Goal: Task Accomplishment & Management: Complete application form

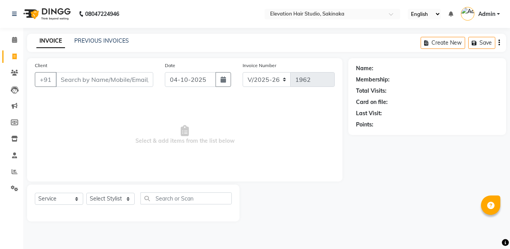
select select "4949"
select select "service"
click at [116, 82] on input "Client" at bounding box center [105, 79] width 98 height 15
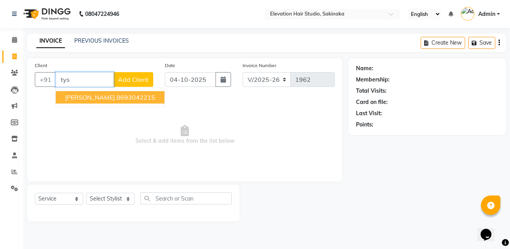
click at [117, 98] on ngb-highlight "8693042215" at bounding box center [136, 97] width 39 height 8
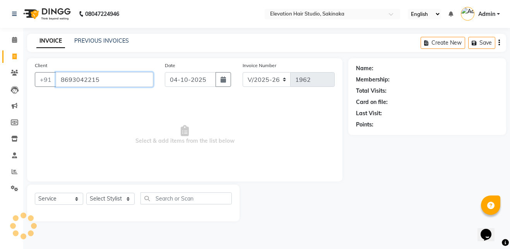
type input "8693042215"
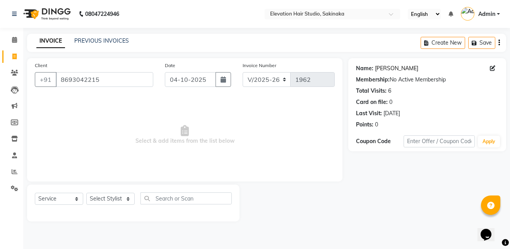
click at [383, 65] on link "[PERSON_NAME]" at bounding box center [396, 68] width 43 height 8
click at [110, 198] on select "Select Stylist Admin (EHS Thane) ANEES [PERSON_NAME] PRIYA [PERSON_NAME] [PERSO…" at bounding box center [110, 198] width 48 height 12
select select "30865"
click at [86, 192] on select "Select Stylist Admin (EHS Thane) ANEES [PERSON_NAME] PRIYA [PERSON_NAME] [PERSO…" at bounding box center [110, 198] width 48 height 12
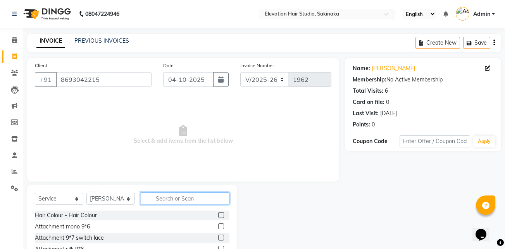
click at [178, 202] on input "text" at bounding box center [185, 198] width 89 height 12
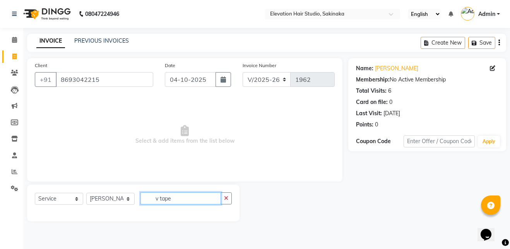
type input "v tape"
click at [55, 198] on select "Select Service Product Membership Package Voucher Prepaid Gift Card" at bounding box center [59, 198] width 48 height 12
select select "product"
click at [35, 192] on select "Select Service Product Membership Package Voucher Prepaid Gift Card" at bounding box center [59, 198] width 48 height 12
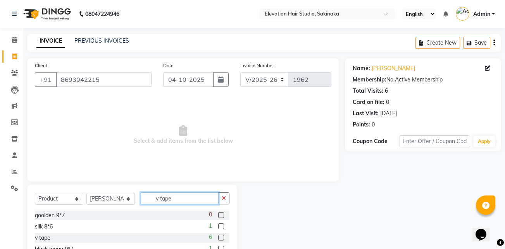
click at [178, 194] on input "v tape" at bounding box center [180, 198] width 78 height 12
type input "v tape"
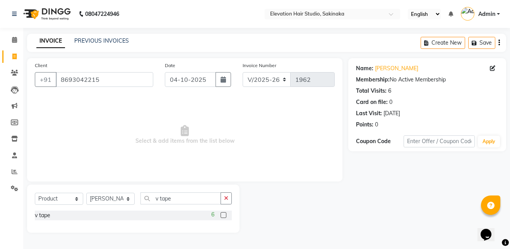
click at [222, 215] on label at bounding box center [224, 215] width 6 height 6
click at [222, 215] on input "checkbox" at bounding box center [223, 215] width 5 height 5
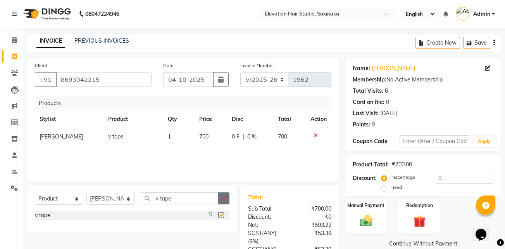
checkbox input "false"
click at [225, 197] on icon "button" at bounding box center [223, 197] width 4 height 5
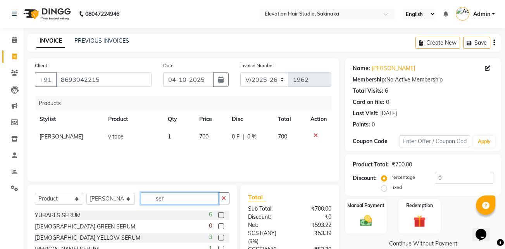
scroll to position [69, 0]
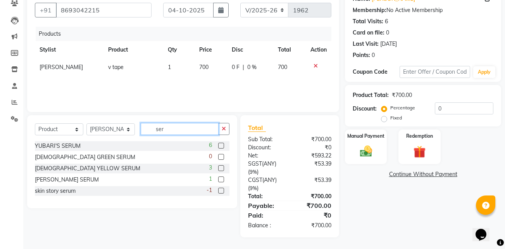
type input "ser"
click at [219, 181] on label at bounding box center [221, 179] width 6 height 6
click at [219, 181] on input "checkbox" at bounding box center [220, 179] width 5 height 5
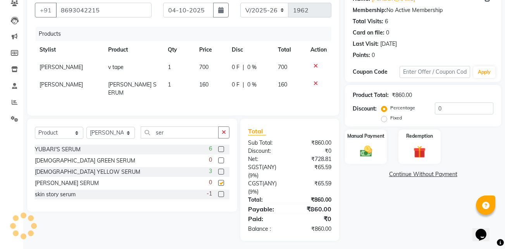
checkbox input "false"
click at [223, 129] on icon "button" at bounding box center [223, 131] width 4 height 5
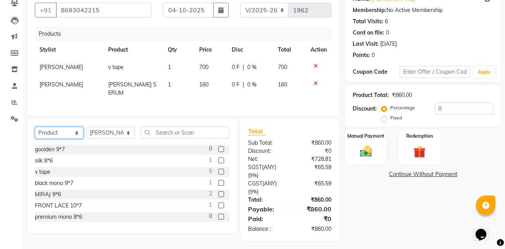
click at [59, 129] on select "Select Service Product Membership Package Voucher Prepaid Gift Card" at bounding box center [59, 133] width 48 height 12
click at [35, 127] on select "Select Service Product Membership Package Voucher Prepaid Gift Card" at bounding box center [59, 133] width 48 height 12
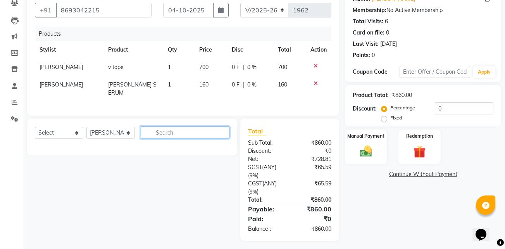
click at [162, 131] on input "text" at bounding box center [185, 132] width 89 height 12
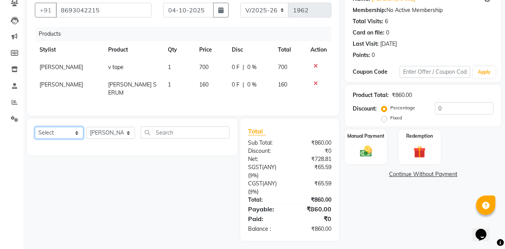
click at [50, 134] on select "Select Service Product Membership Package Voucher Prepaid Gift Card" at bounding box center [59, 133] width 48 height 12
select select "service"
click at [35, 127] on select "Select Service Product Membership Package Voucher Prepaid Gift Card" at bounding box center [59, 133] width 48 height 12
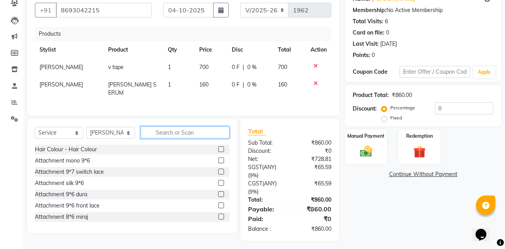
click at [160, 132] on input "text" at bounding box center [185, 132] width 89 height 12
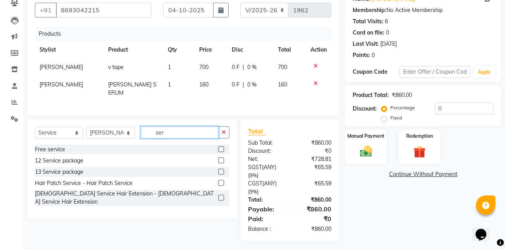
type input "ser"
click at [218, 180] on label at bounding box center [221, 183] width 6 height 6
click at [218, 180] on input "checkbox" at bounding box center [220, 182] width 5 height 5
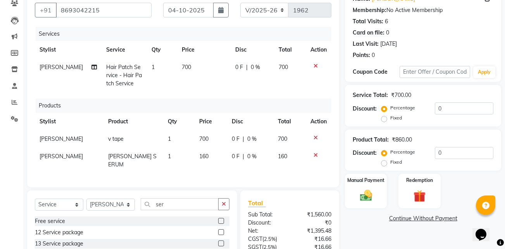
checkbox input "false"
click at [316, 157] on icon at bounding box center [315, 154] width 4 height 5
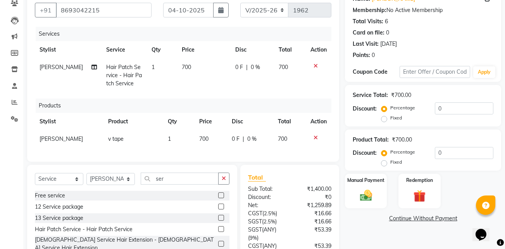
click at [197, 78] on td "700" at bounding box center [203, 75] width 53 height 34
select select "30865"
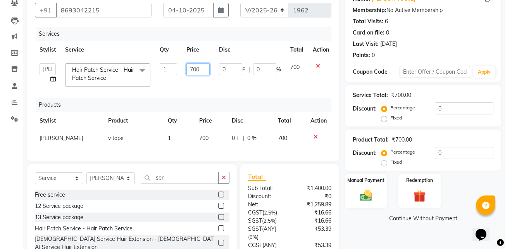
click at [196, 68] on input "700" at bounding box center [197, 69] width 23 height 12
type input "600"
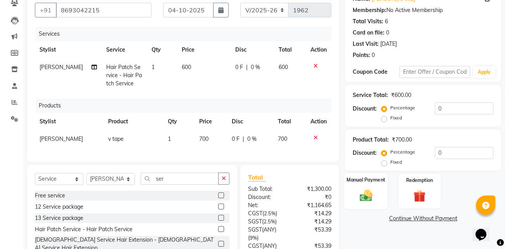
click at [350, 187] on div "Manual Payment" at bounding box center [365, 191] width 43 height 36
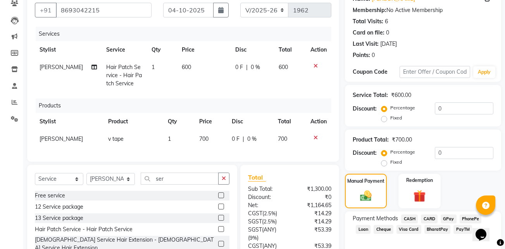
click at [447, 220] on span "GPay" at bounding box center [448, 218] width 16 height 9
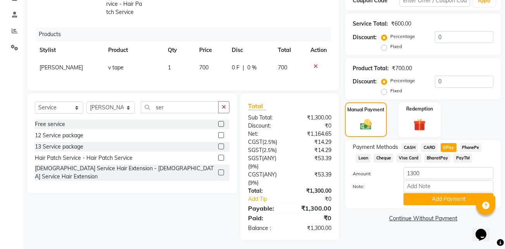
scroll to position [149, 0]
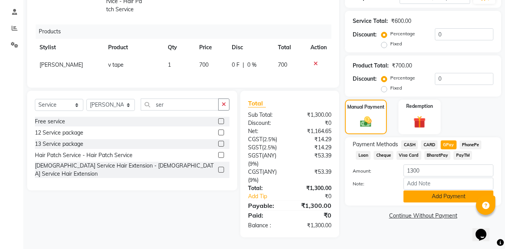
click at [420, 190] on button "Add Payment" at bounding box center [448, 196] width 90 height 12
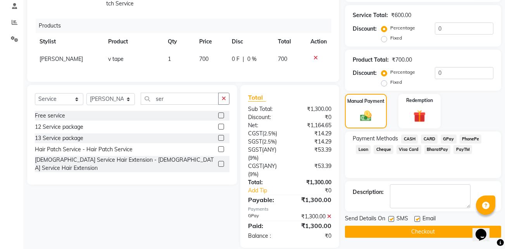
scroll to position [165, 0]
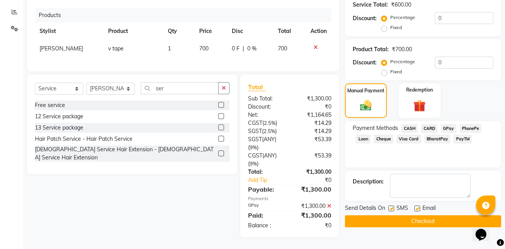
click at [416, 205] on label at bounding box center [417, 208] width 6 height 6
click at [416, 206] on input "checkbox" at bounding box center [416, 208] width 5 height 5
checkbox input "false"
click at [388, 205] on label at bounding box center [391, 208] width 6 height 6
click at [388, 206] on input "checkbox" at bounding box center [390, 208] width 5 height 5
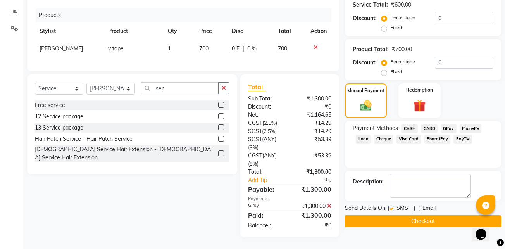
checkbox input "false"
click at [383, 215] on button "Checkout" at bounding box center [423, 221] width 156 height 12
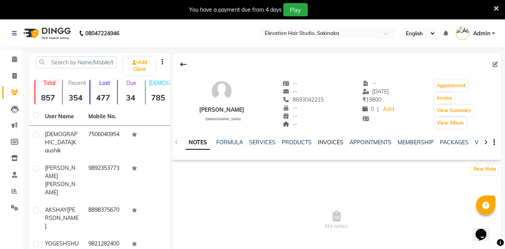
click at [321, 142] on link "INVOICES" at bounding box center [331, 142] width 26 height 7
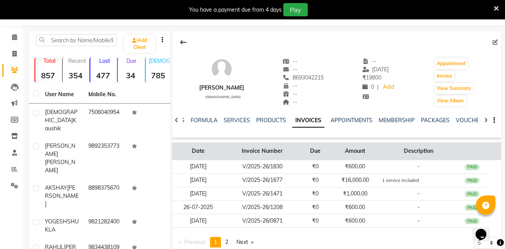
scroll to position [24, 0]
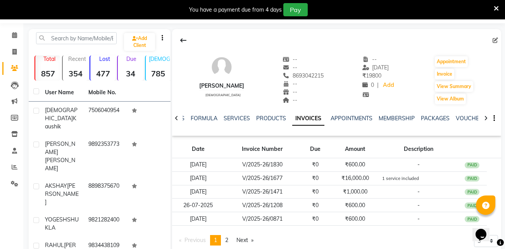
click at [496, 8] on icon at bounding box center [495, 8] width 5 height 7
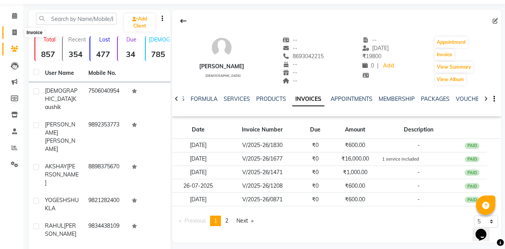
click at [10, 30] on span at bounding box center [15, 32] width 14 height 9
select select "service"
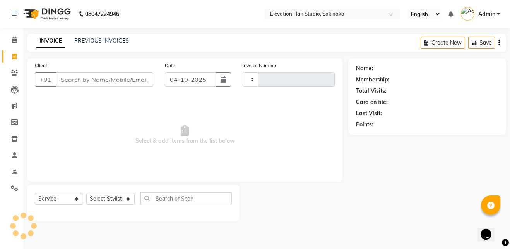
type input "1963"
select select "4949"
click at [100, 82] on input "Client" at bounding box center [105, 79] width 98 height 15
type input "9967952802"
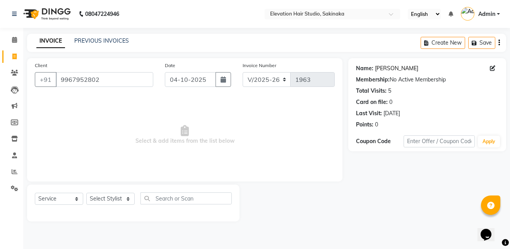
click at [387, 65] on link "Jabastin Nadar" at bounding box center [396, 68] width 43 height 8
click at [109, 82] on input "9967952802" at bounding box center [105, 79] width 98 height 15
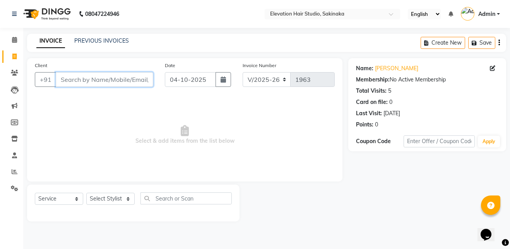
click at [119, 76] on input "Client" at bounding box center [105, 79] width 98 height 15
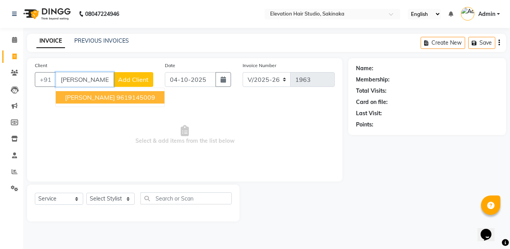
click at [117, 103] on button "DHANESH BORHADE 9619145009" at bounding box center [110, 97] width 109 height 12
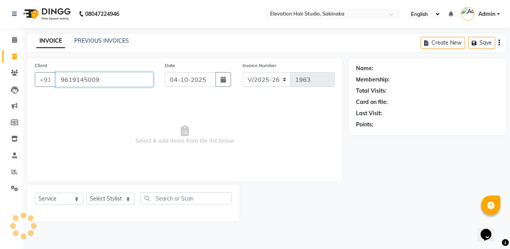
type input "9619145009"
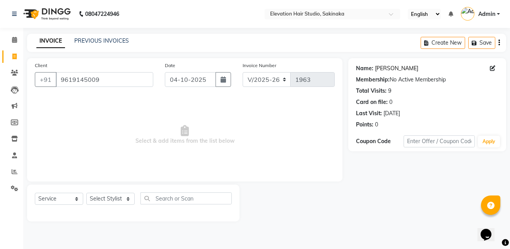
click at [380, 69] on link "Dhanesh Borhade" at bounding box center [396, 68] width 43 height 8
click at [117, 80] on input "9619145009" at bounding box center [105, 79] width 98 height 15
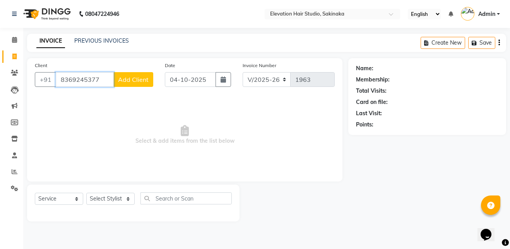
type input "8369245377"
click at [136, 77] on span "Add Client" at bounding box center [133, 80] width 31 height 8
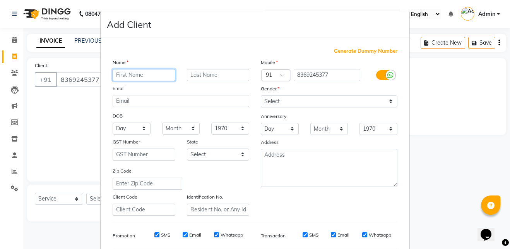
click at [129, 73] on input "text" at bounding box center [144, 75] width 63 height 12
type input "VIPUL"
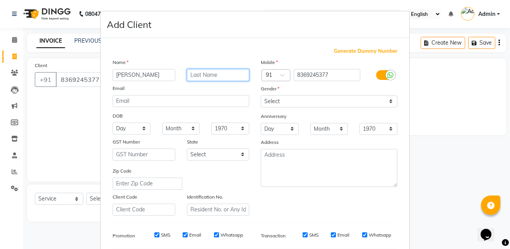
click at [189, 71] on input "text" at bounding box center [218, 75] width 63 height 12
type input "KALSEKAR"
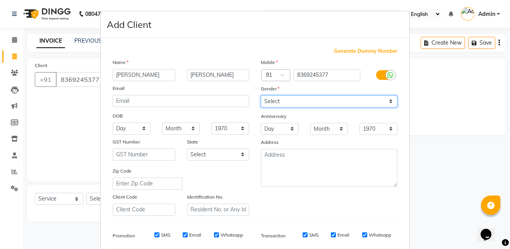
click at [303, 106] on select "Select Male Female Other Prefer Not To Say" at bounding box center [329, 101] width 137 height 12
select select "male"
click at [261, 95] on select "Select Male Female Other Prefer Not To Say" at bounding box center [329, 101] width 137 height 12
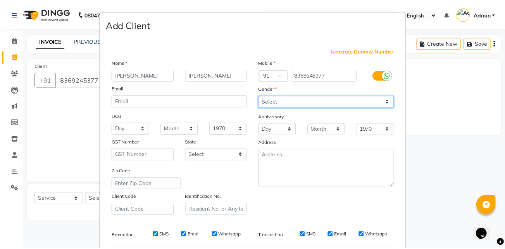
scroll to position [109, 0]
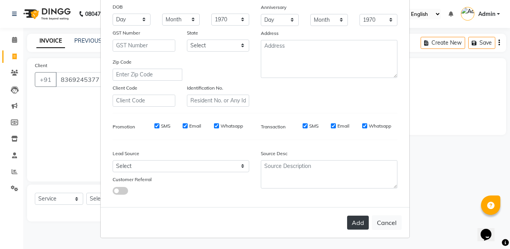
click at [355, 226] on button "Add" at bounding box center [358, 222] width 22 height 14
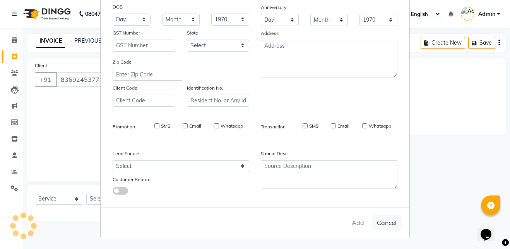
select select
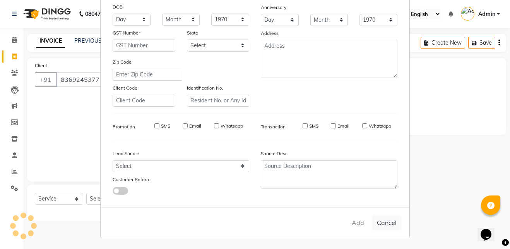
select select
checkbox input "false"
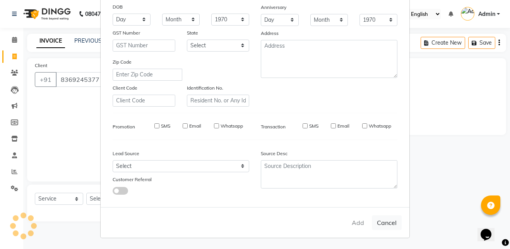
checkbox input "false"
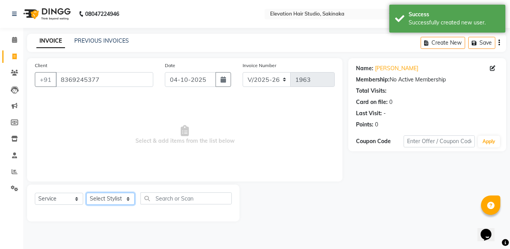
click at [107, 200] on select "Select Stylist Admin (EHS Thane) ANEES [PERSON_NAME] PRIYA [PERSON_NAME] [PERSO…" at bounding box center [110, 198] width 48 height 12
select select "84316"
click at [86, 192] on select "Select Stylist Admin (EHS Thane) ANEES [PERSON_NAME] PRIYA [PERSON_NAME] [PERSO…" at bounding box center [110, 198] width 48 height 12
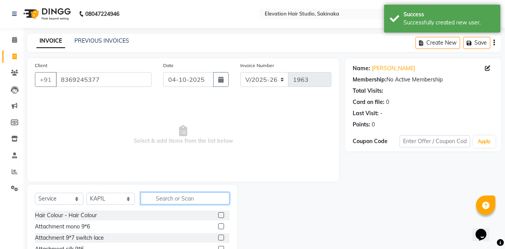
click at [184, 197] on input "text" at bounding box center [185, 198] width 89 height 12
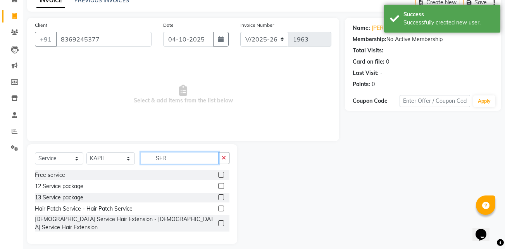
type input "SER"
click at [219, 208] on label at bounding box center [221, 208] width 6 height 6
click at [219, 208] on input "checkbox" at bounding box center [220, 208] width 5 height 5
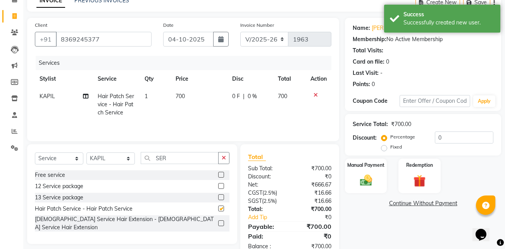
checkbox input "false"
click at [183, 93] on span "700" at bounding box center [179, 96] width 9 height 7
select select "84316"
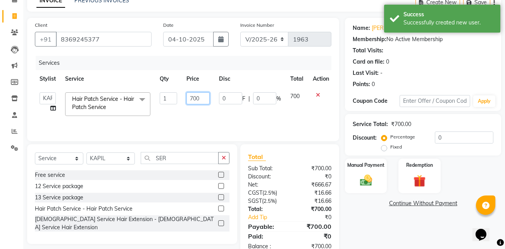
click at [195, 94] on input "700" at bounding box center [197, 98] width 23 height 12
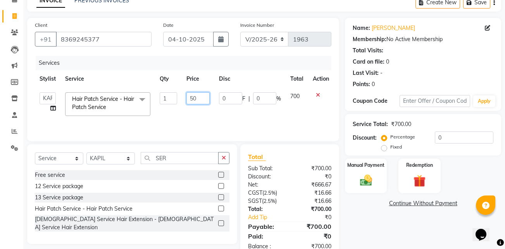
type input "500"
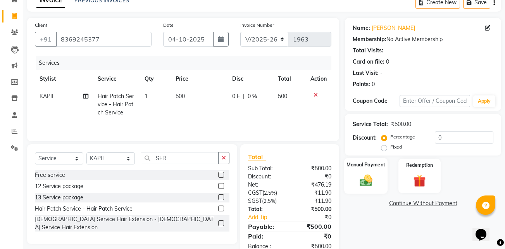
click at [376, 183] on div "Manual Payment" at bounding box center [365, 176] width 43 height 36
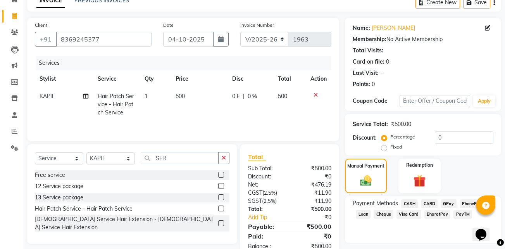
click at [407, 201] on span "CASH" at bounding box center [409, 203] width 17 height 9
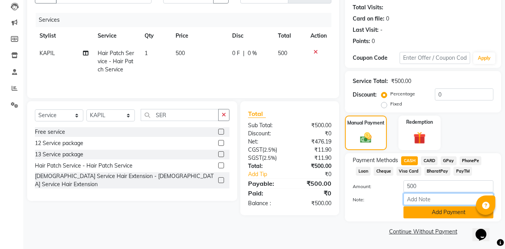
drag, startPoint x: 415, startPoint y: 205, endPoint x: 417, endPoint y: 212, distance: 7.1
click at [417, 212] on div "Amount: 500 Note: Add Payment" at bounding box center [422, 199] width 141 height 38
click at [417, 212] on button "Add Payment" at bounding box center [448, 212] width 90 height 12
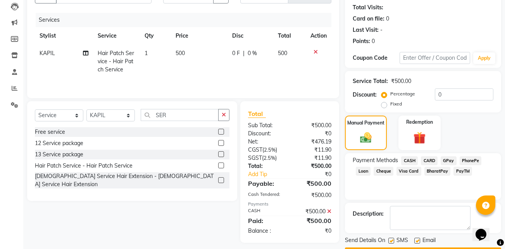
scroll to position [105, 0]
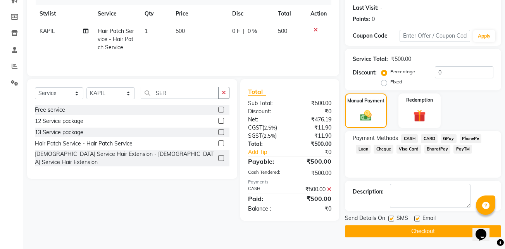
click at [416, 218] on label at bounding box center [417, 218] width 6 height 6
click at [416, 218] on input "checkbox" at bounding box center [416, 218] width 5 height 5
checkbox input "false"
click at [390, 220] on label at bounding box center [391, 218] width 6 height 6
click at [390, 220] on input "checkbox" at bounding box center [390, 218] width 5 height 5
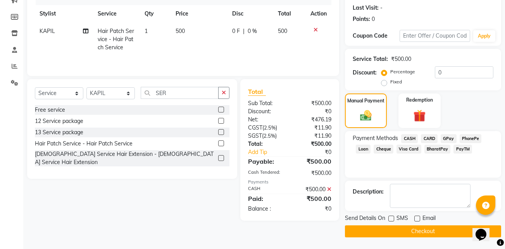
click at [390, 220] on label at bounding box center [391, 218] width 6 height 6
click at [390, 220] on input "checkbox" at bounding box center [390, 218] width 5 height 5
click at [390, 218] on label at bounding box center [391, 218] width 6 height 6
click at [390, 218] on input "checkbox" at bounding box center [390, 218] width 5 height 5
checkbox input "false"
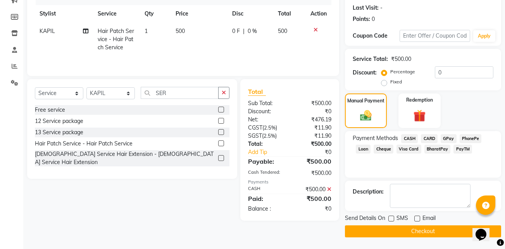
click at [377, 229] on button "Checkout" at bounding box center [423, 231] width 156 height 12
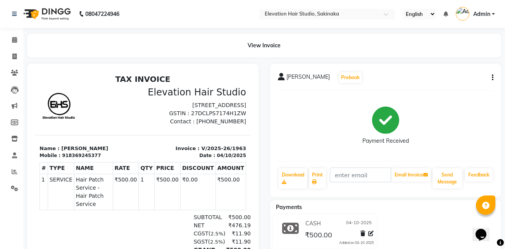
click at [12, 50] on li "Invoice" at bounding box center [11, 56] width 23 height 17
click at [13, 58] on icon at bounding box center [14, 56] width 4 height 6
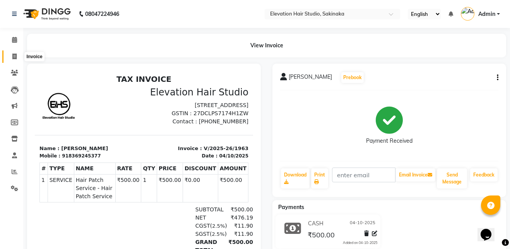
select select "service"
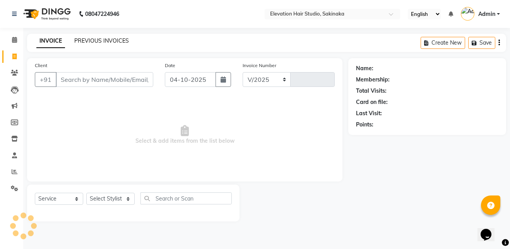
select select "4949"
type input "1964"
click at [106, 39] on link "PREVIOUS INVOICES" at bounding box center [101, 40] width 55 height 7
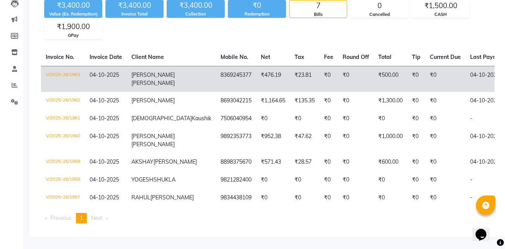
click at [216, 171] on td "8898375670" at bounding box center [236, 162] width 40 height 18
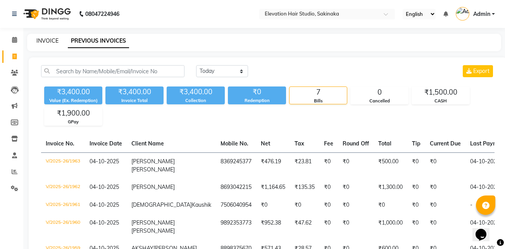
click at [43, 39] on link "INVOICE" at bounding box center [47, 40] width 22 height 7
select select "service"
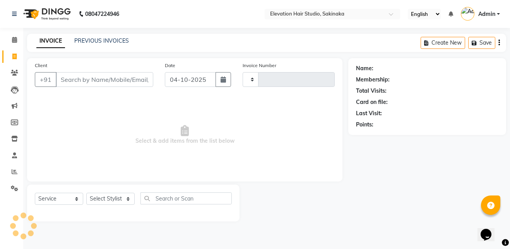
type input "1964"
select select "4949"
click at [8, 188] on span at bounding box center [15, 188] width 14 height 9
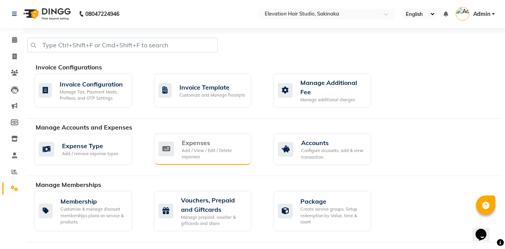
click at [234, 142] on div "Expenses" at bounding box center [214, 142] width 64 height 9
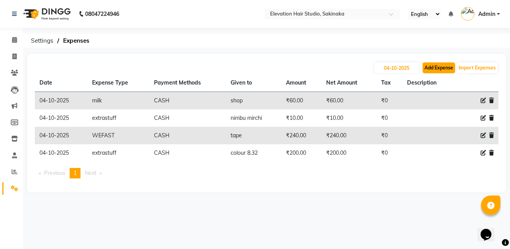
click at [437, 65] on button "Add Expense" at bounding box center [439, 67] width 33 height 11
select select "1"
select select "3831"
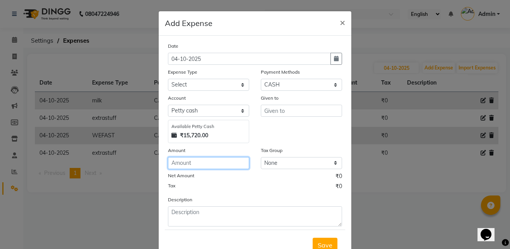
click at [191, 168] on input "number" at bounding box center [208, 163] width 81 height 12
type input "70"
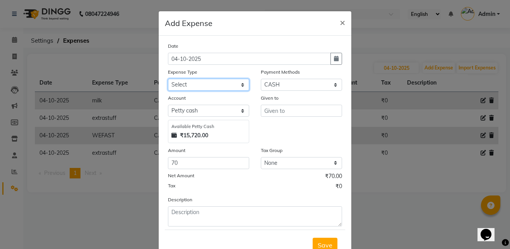
click at [209, 81] on select "Select AC Adrak Advance Salary agarbatti anees Appron asmoul advance salary Ban…" at bounding box center [208, 85] width 81 height 12
select select "8362"
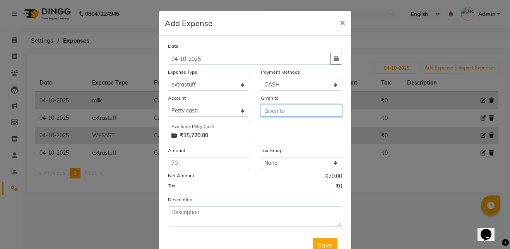
click at [264, 108] on input "text" at bounding box center [301, 111] width 81 height 12
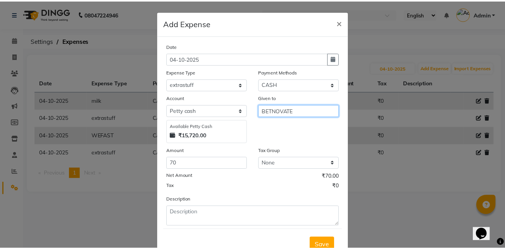
scroll to position [29, 0]
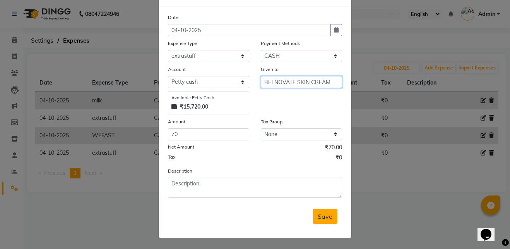
type input "BETNOVATE SKIN CREAM"
click at [331, 216] on button "Save" at bounding box center [325, 216] width 25 height 15
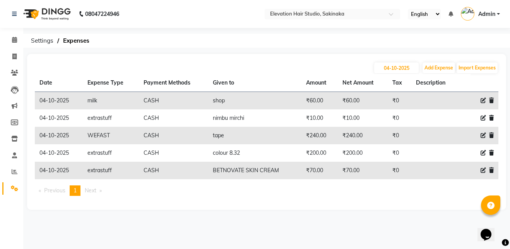
click at [22, 58] on li "Invoice" at bounding box center [11, 56] width 23 height 17
click at [11, 57] on span at bounding box center [15, 56] width 14 height 9
select select "service"
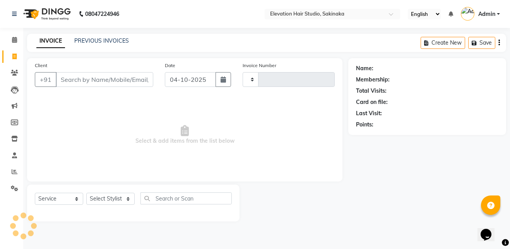
type input "1964"
select select "4949"
click at [18, 38] on span at bounding box center [15, 40] width 14 height 9
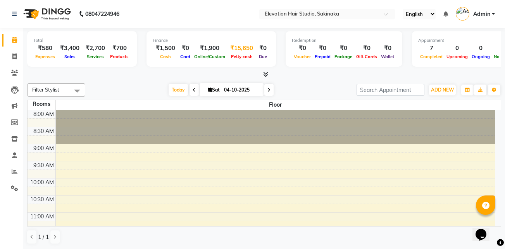
click at [242, 50] on div "₹15,650" at bounding box center [241, 48] width 29 height 9
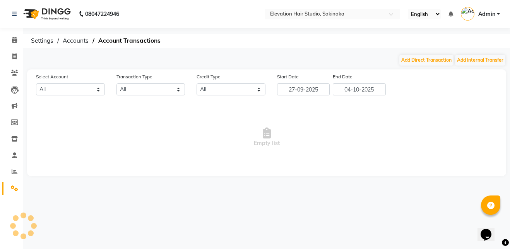
select select "3831"
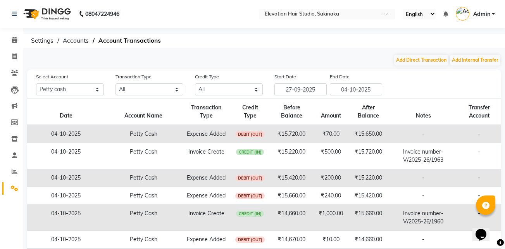
click at [404, 53] on div "08047224946 Select Location × Elevation Hair Studio, Sakinaka English ENGLISH E…" at bounding box center [252, 181] width 505 height 362
click at [405, 60] on button "Add Direct Transaction" at bounding box center [421, 60] width 54 height 11
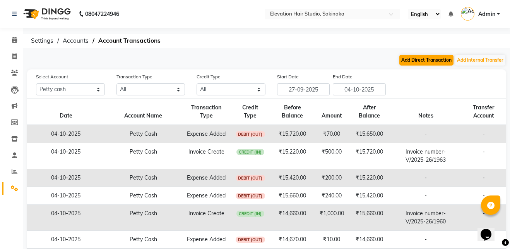
select select "direct"
select select "3831"
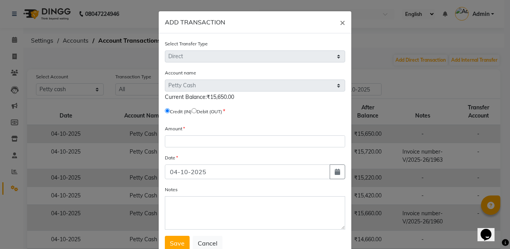
click at [196, 110] on input "radio" at bounding box center [194, 110] width 5 height 5
radio input "true"
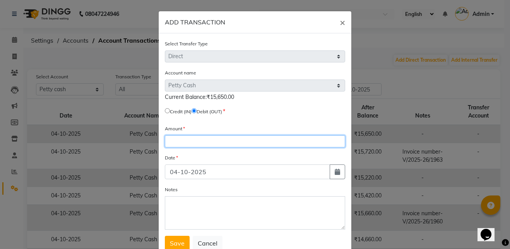
click at [168, 137] on input "number" at bounding box center [255, 141] width 180 height 12
type input "15000"
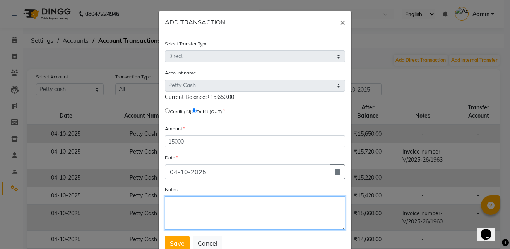
click at [182, 204] on textarea "Notes" at bounding box center [255, 212] width 180 height 33
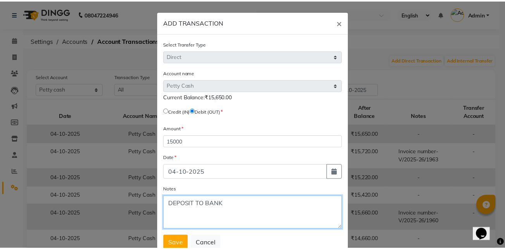
scroll to position [25, 0]
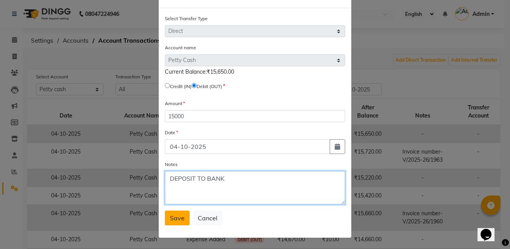
type textarea "DEPOSIT TO BANK"
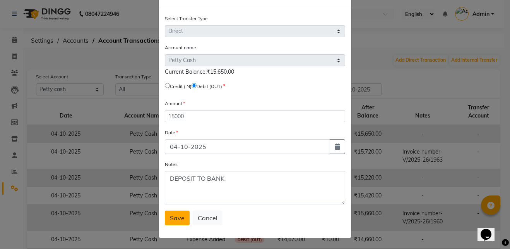
click at [171, 222] on button "Save" at bounding box center [177, 217] width 25 height 15
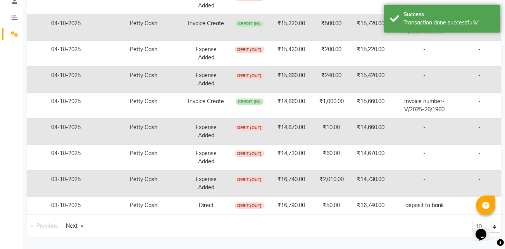
scroll to position [0, 0]
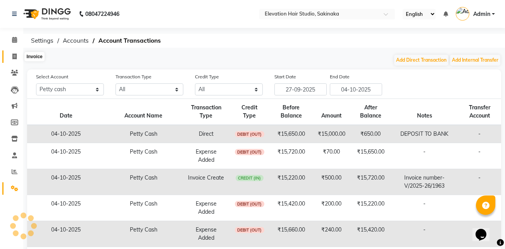
click at [15, 57] on icon at bounding box center [14, 56] width 4 height 6
select select "service"
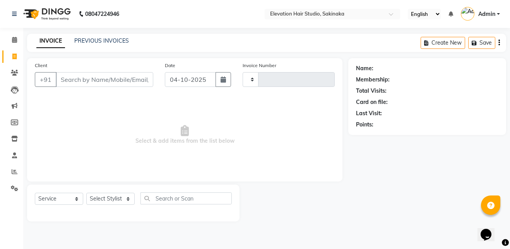
type input "1964"
select select "4949"
click at [95, 41] on link "PREVIOUS INVOICES" at bounding box center [101, 40] width 55 height 7
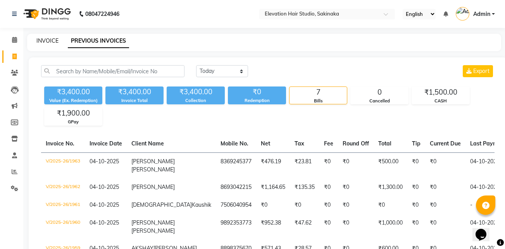
click at [43, 43] on link "INVOICE" at bounding box center [47, 40] width 22 height 7
select select "service"
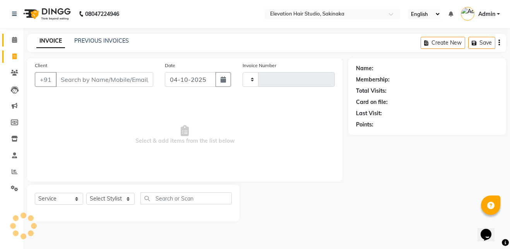
type input "1964"
select select "4949"
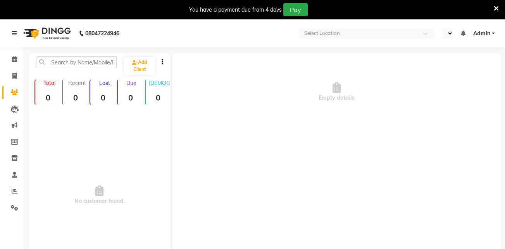
select select "en"
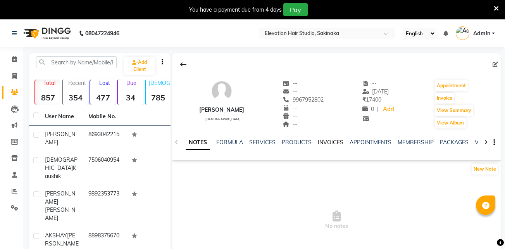
click at [328, 143] on link "INVOICES" at bounding box center [331, 142] width 26 height 7
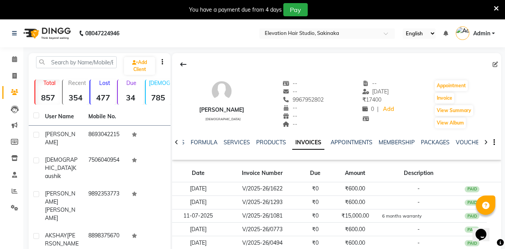
click at [328, 143] on ul "NOTES FORMULA SERVICES PRODUCTS INVOICES APPOINTMENTS MEMBERSHIP PACKAGES VOUCH…" at bounding box center [412, 142] width 491 height 8
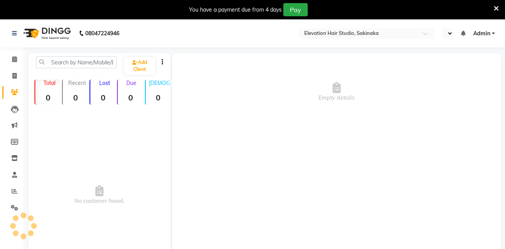
select select "en"
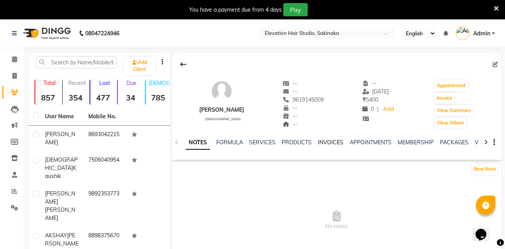
click at [328, 144] on link "INVOICES" at bounding box center [331, 142] width 26 height 7
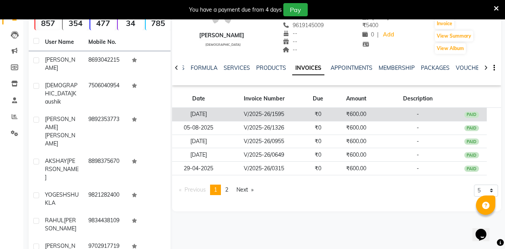
scroll to position [75, 0]
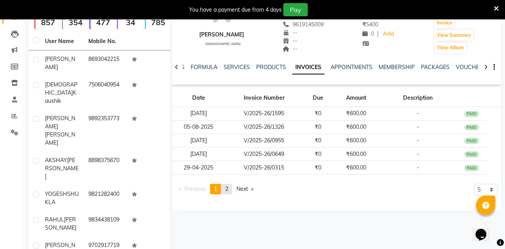
click at [227, 190] on span "2" at bounding box center [226, 188] width 3 height 7
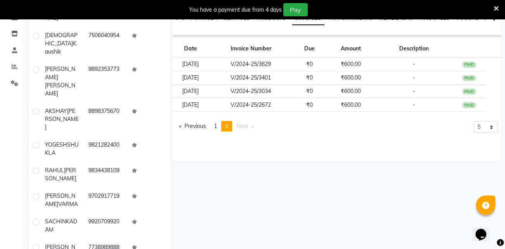
scroll to position [126, 0]
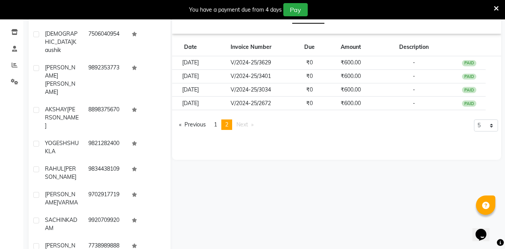
click at [496, 5] on icon at bounding box center [495, 8] width 5 height 7
